Goal: Navigation & Orientation: Find specific page/section

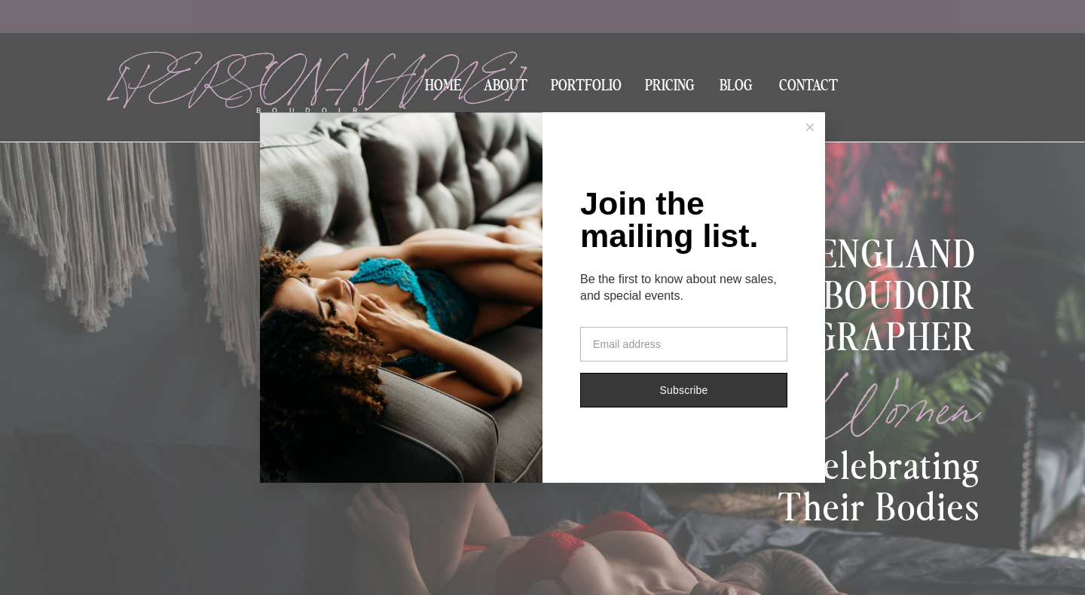
click at [808, 125] on icon at bounding box center [810, 128] width 8 height 8
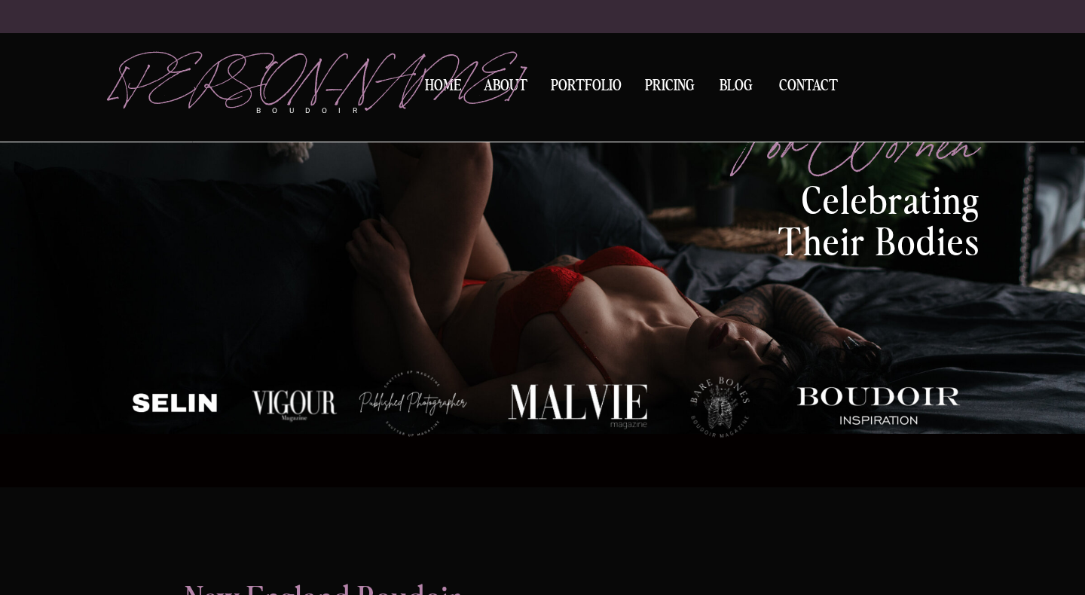
scroll to position [332, 0]
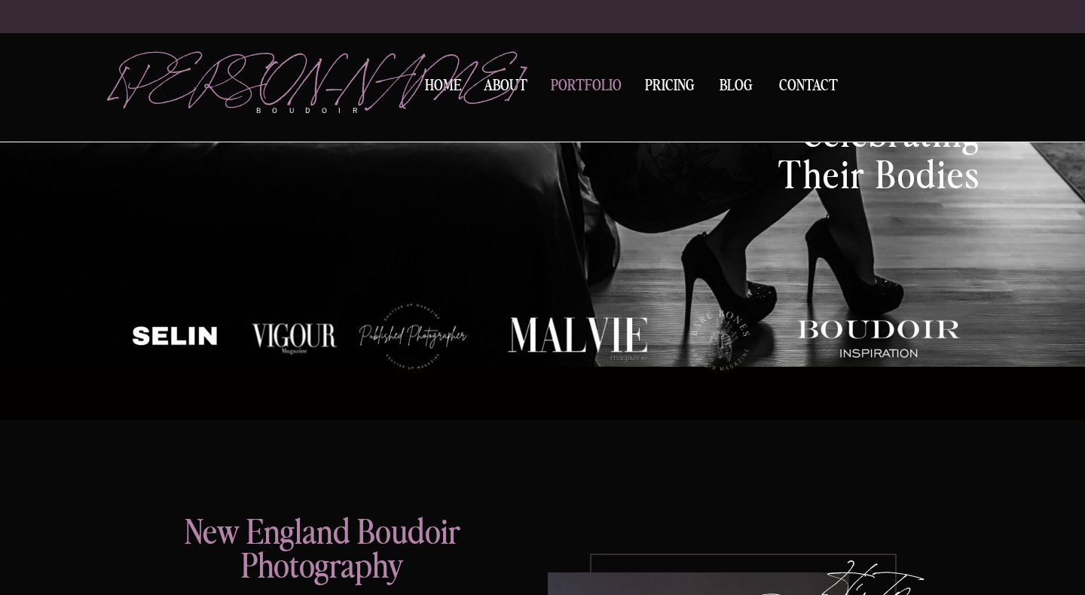
click at [576, 82] on nav "Portfolio" at bounding box center [585, 88] width 81 height 20
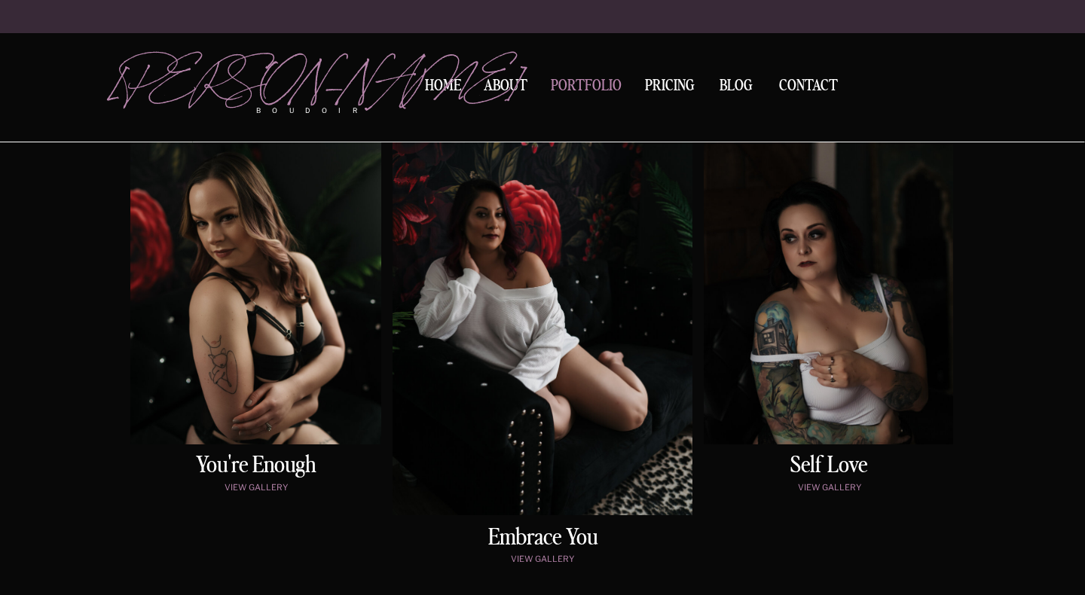
scroll to position [784, 0]
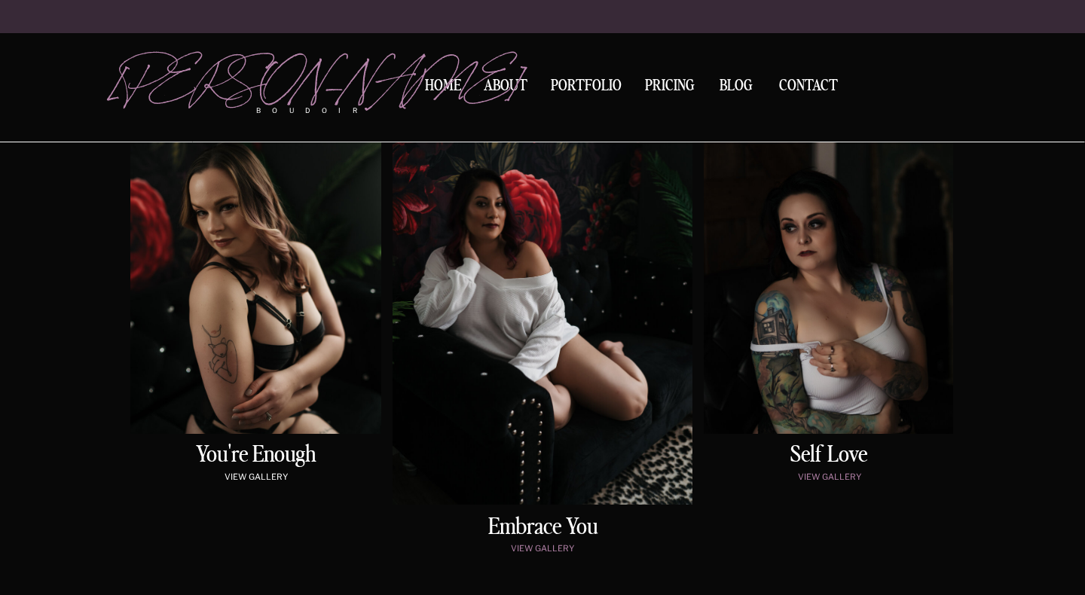
click at [248, 473] on p "view gallery" at bounding box center [256, 478] width 244 height 13
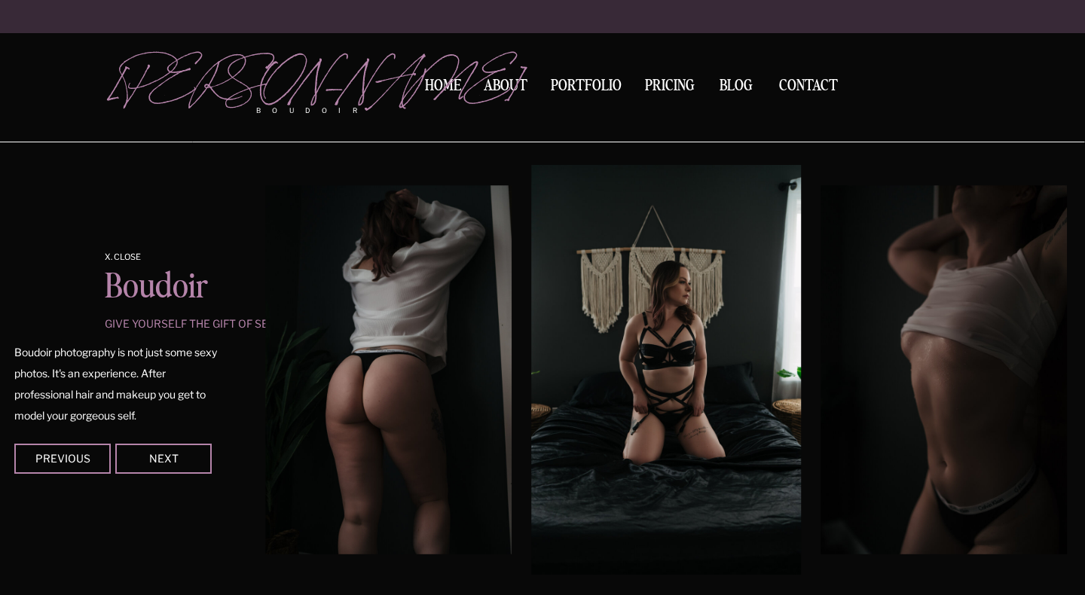
scroll to position [1340, 0]
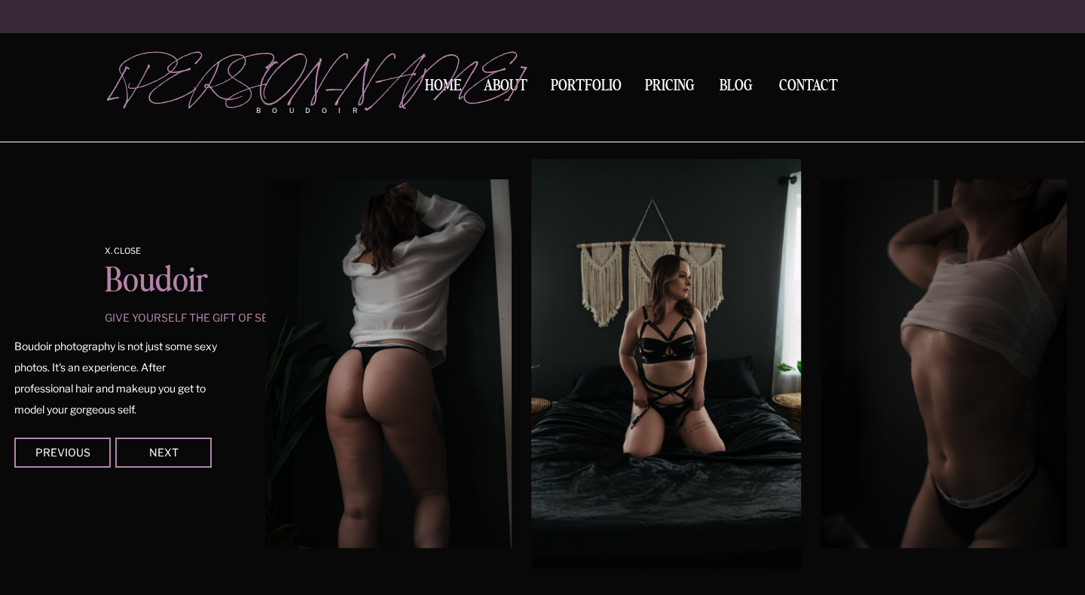
click at [180, 458] on div at bounding box center [163, 453] width 96 height 30
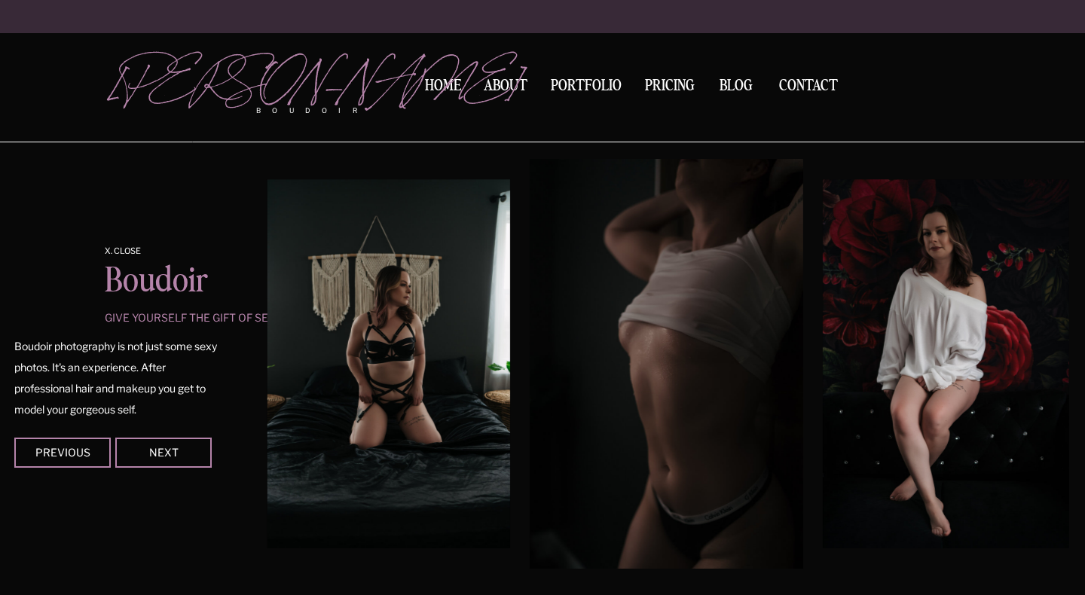
click at [180, 458] on div at bounding box center [163, 453] width 96 height 30
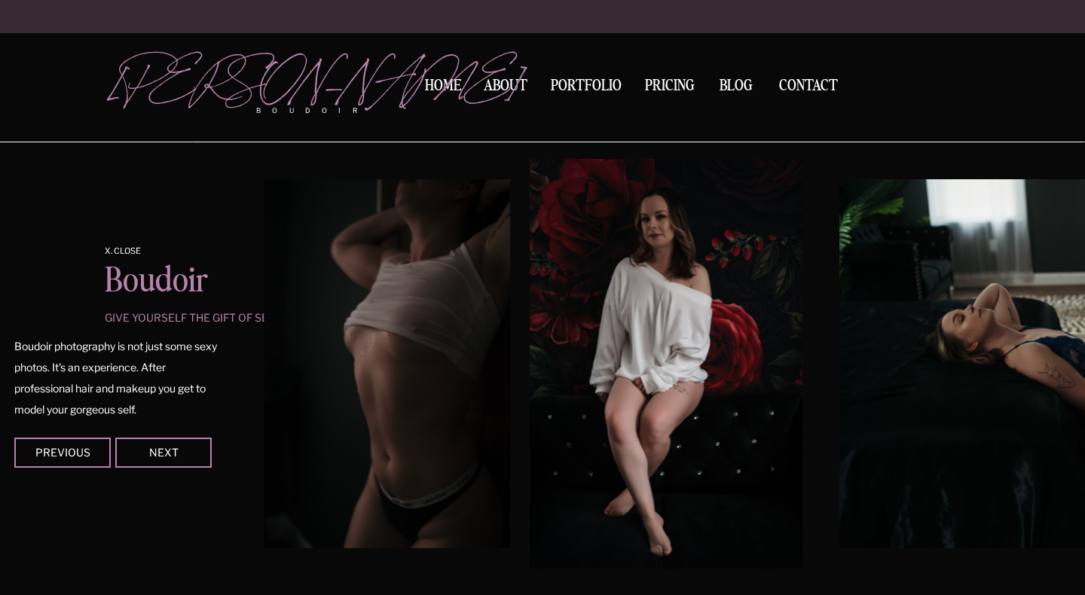
click at [180, 458] on div at bounding box center [163, 453] width 96 height 30
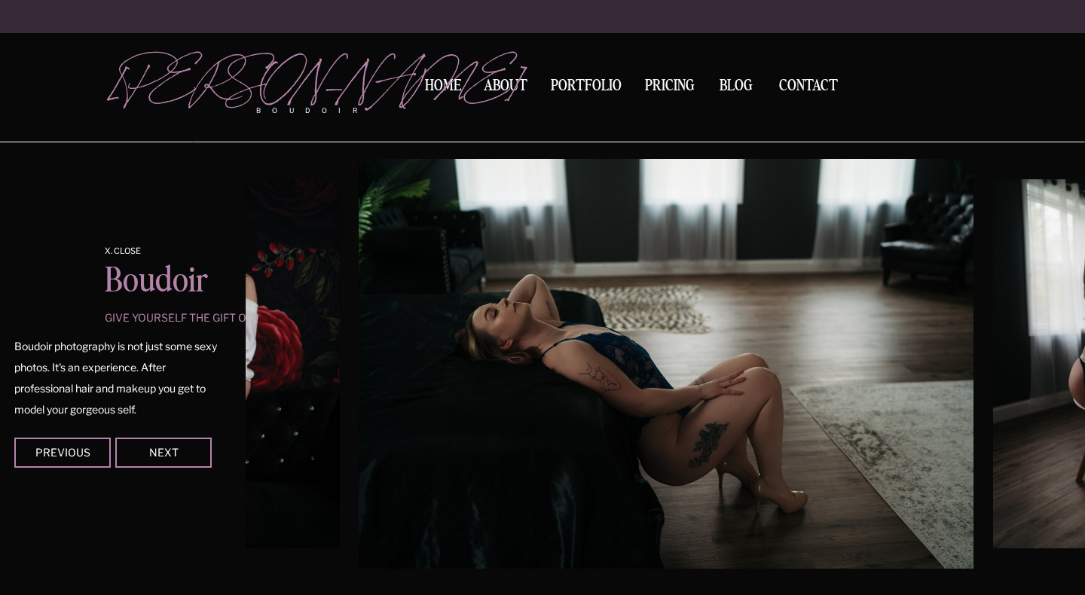
click at [180, 458] on div at bounding box center [163, 453] width 96 height 30
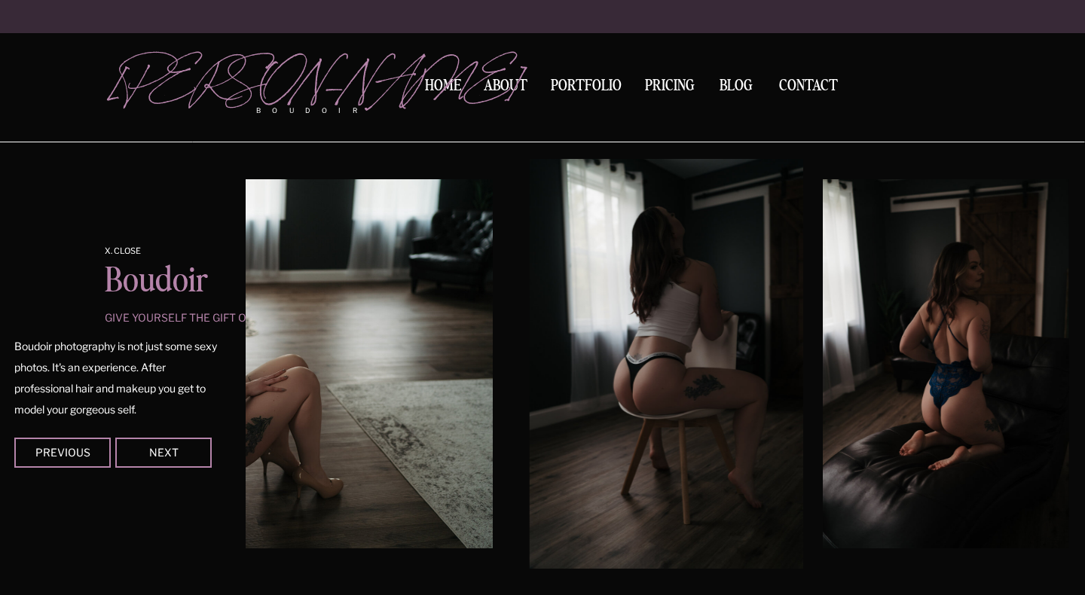
click at [180, 458] on div at bounding box center [163, 453] width 96 height 30
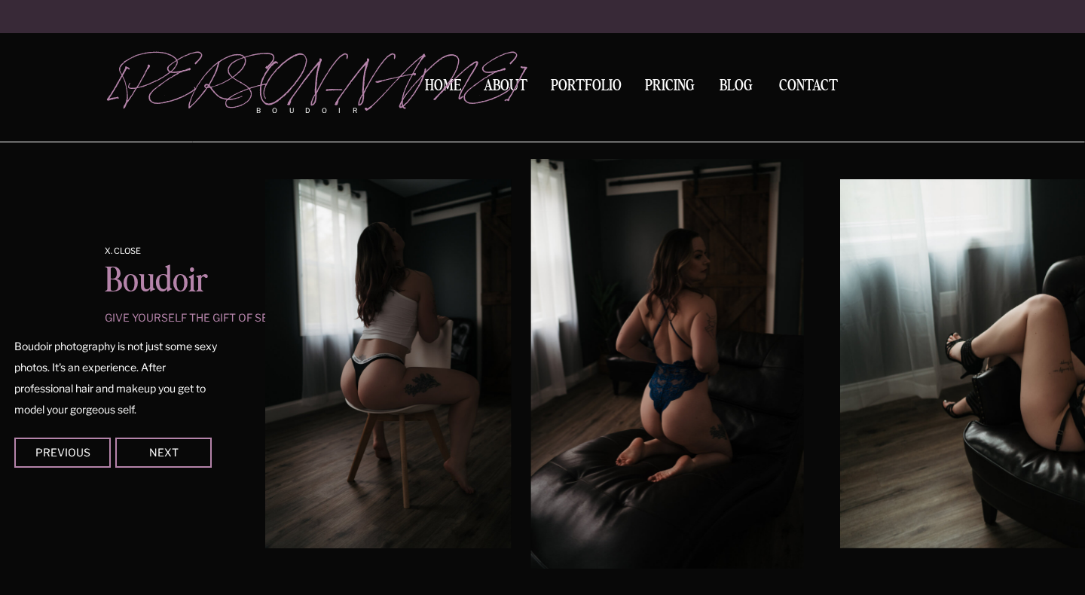
click at [180, 458] on div at bounding box center [163, 453] width 96 height 30
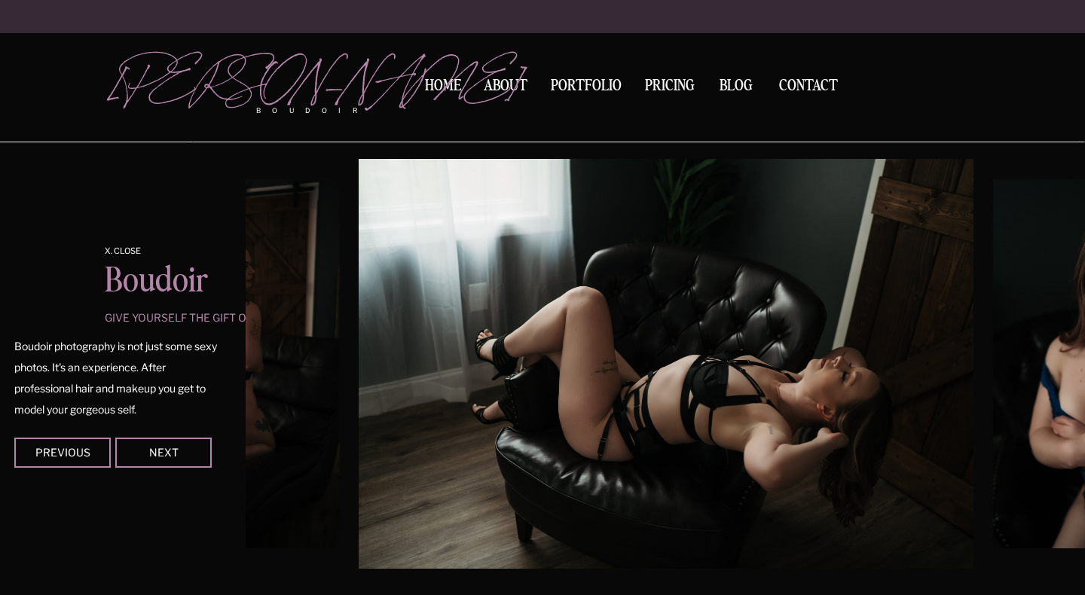
click at [180, 458] on div at bounding box center [163, 453] width 96 height 30
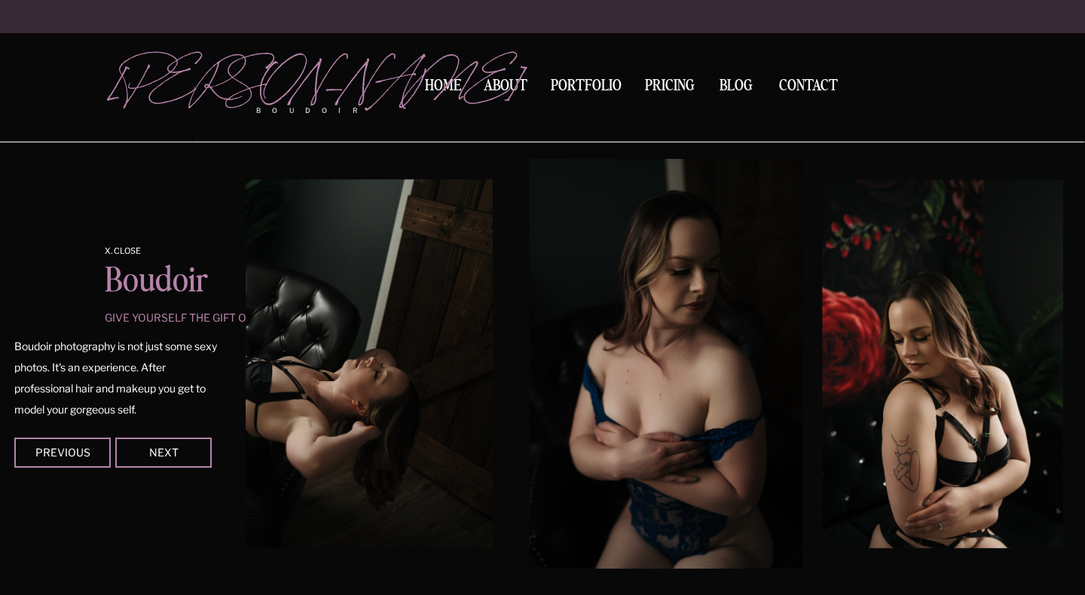
click at [180, 458] on div at bounding box center [163, 453] width 96 height 30
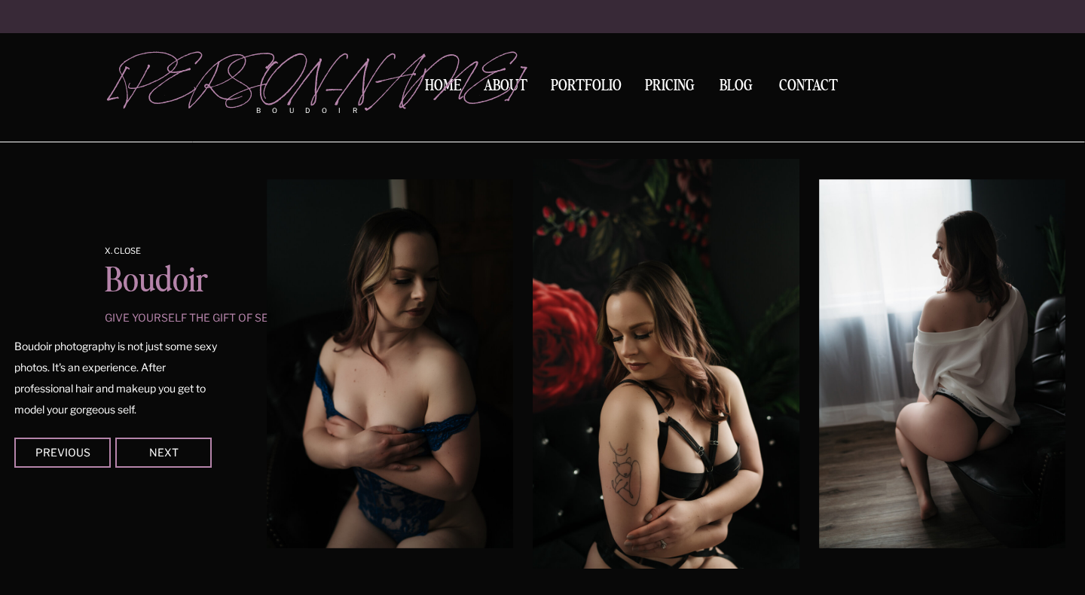
click at [163, 441] on div at bounding box center [163, 453] width 96 height 30
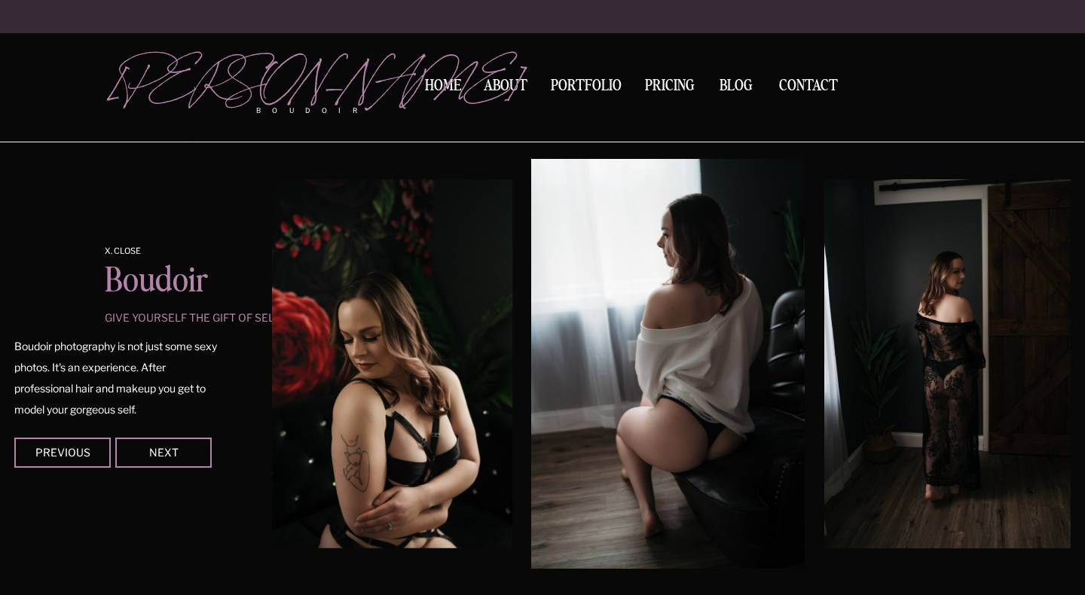
click at [163, 441] on div at bounding box center [163, 453] width 96 height 30
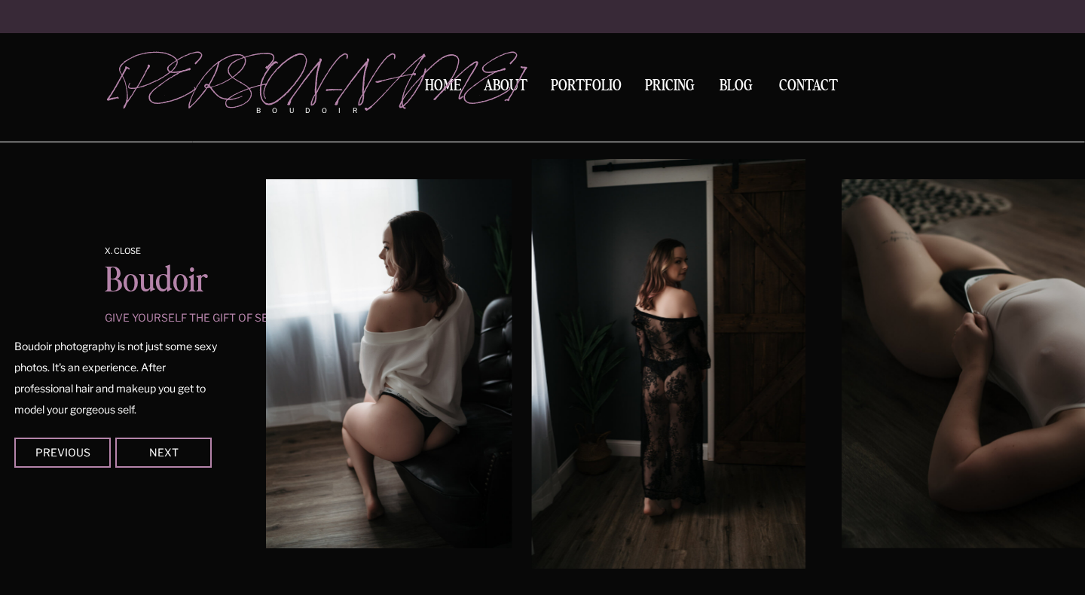
click at [163, 441] on div at bounding box center [163, 453] width 96 height 30
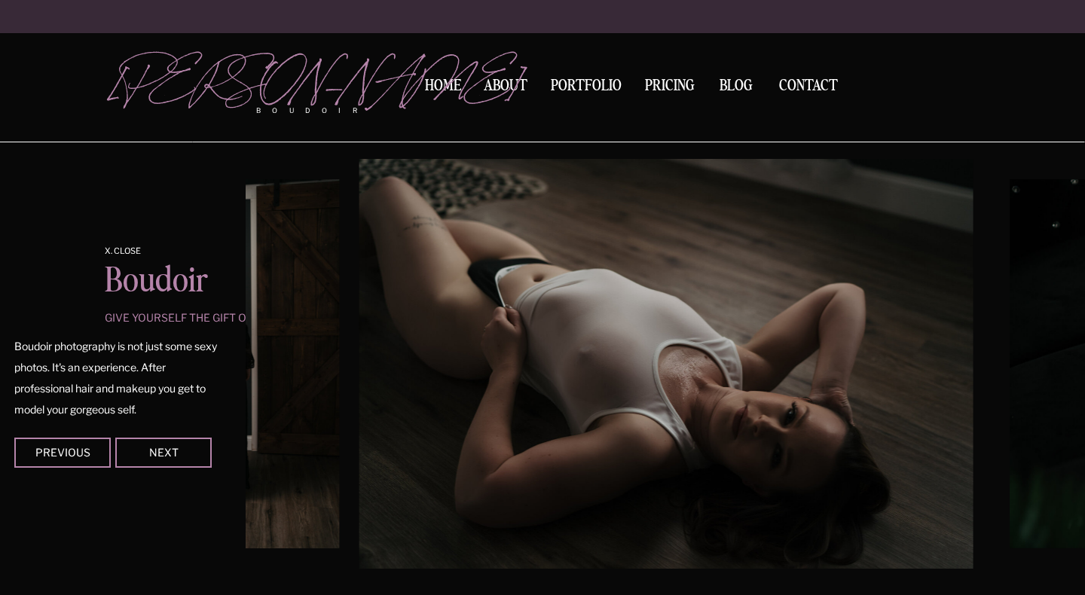
click at [163, 441] on div at bounding box center [163, 453] width 96 height 30
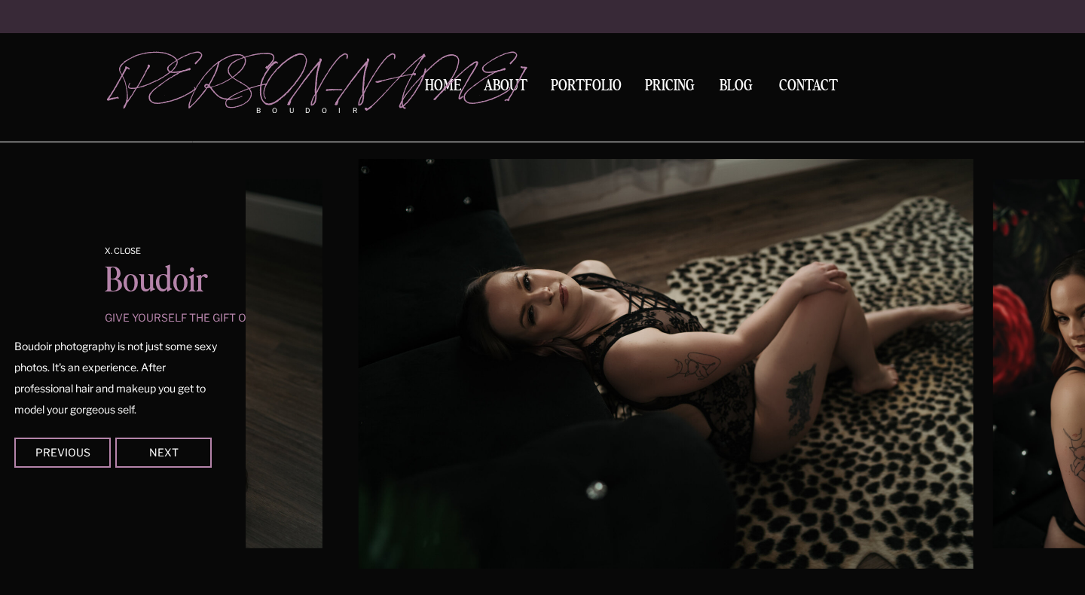
click at [163, 441] on div at bounding box center [163, 453] width 96 height 30
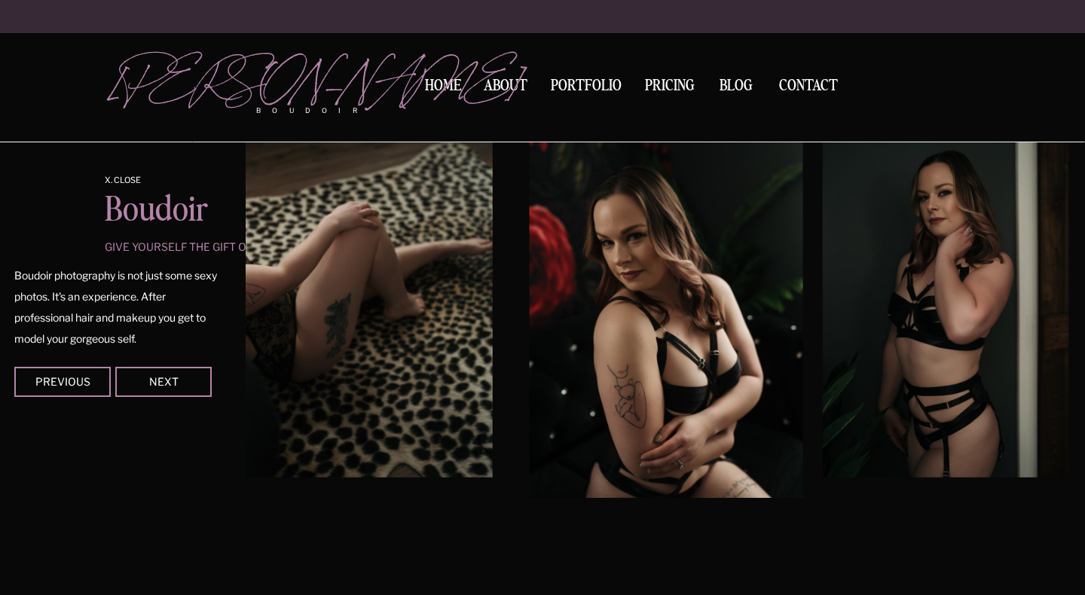
scroll to position [1400, 0]
